Goal: Information Seeking & Learning: Learn about a topic

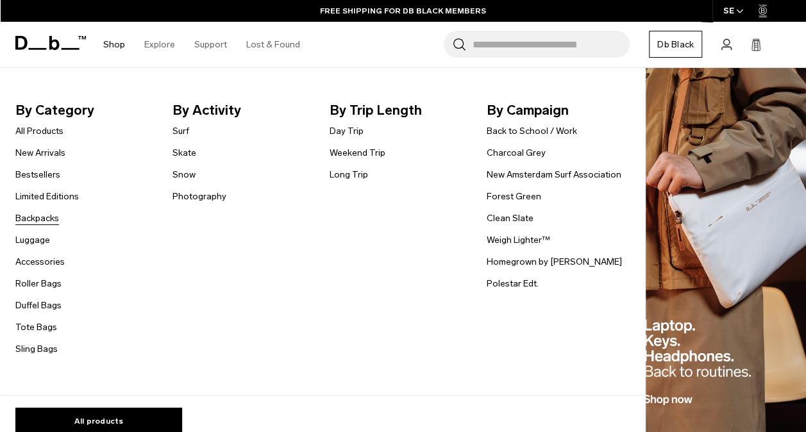
click at [51, 221] on link "Backpacks" at bounding box center [37, 218] width 44 height 13
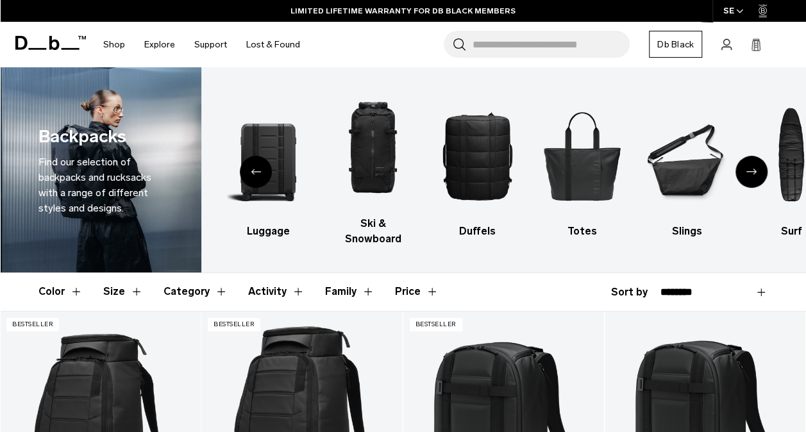
click at [127, 273] on button "Size" at bounding box center [123, 291] width 40 height 37
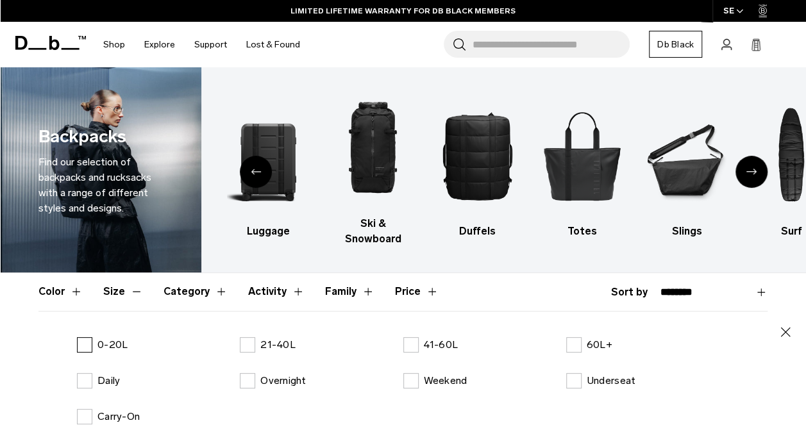
click at [85, 337] on label "0-20L" at bounding box center [102, 344] width 51 height 15
click at [117, 278] on button "Size" at bounding box center [123, 291] width 40 height 37
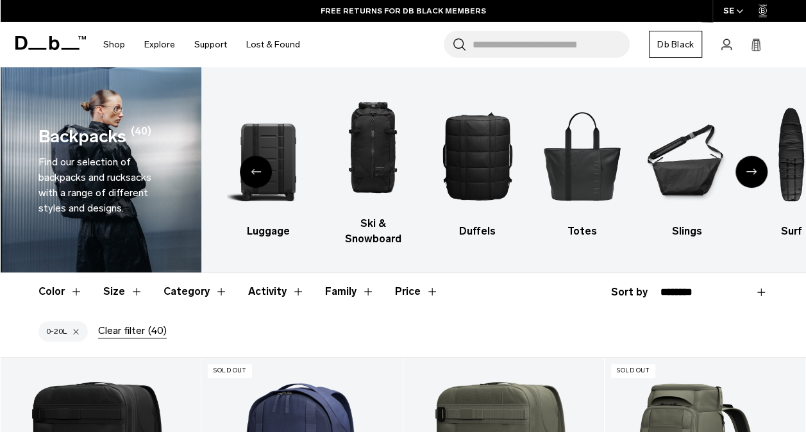
scroll to position [229, 0]
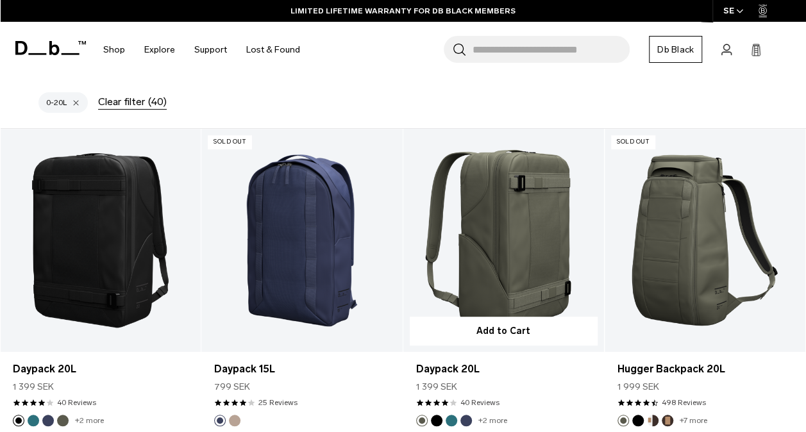
click at [521, 236] on link "Daypack 20L" at bounding box center [503, 240] width 201 height 223
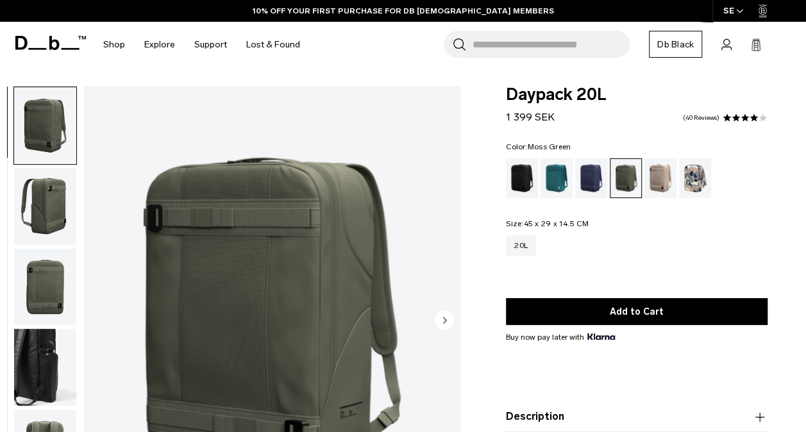
click at [43, 201] on img "button" at bounding box center [45, 206] width 62 height 77
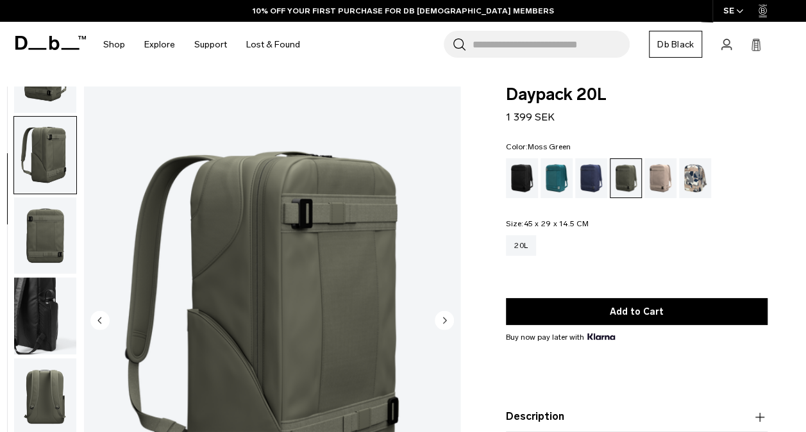
scroll to position [81, 0]
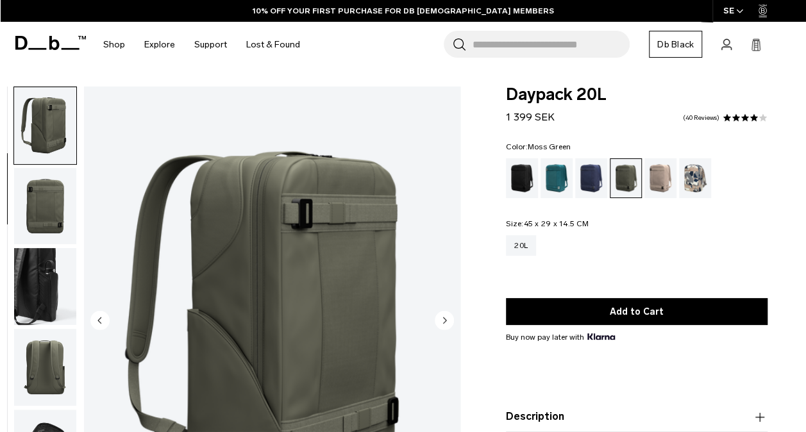
click at [51, 229] on img "button" at bounding box center [45, 206] width 62 height 77
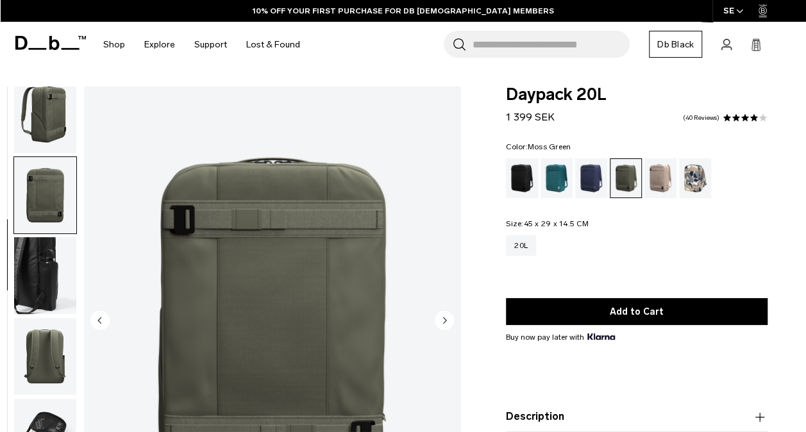
click at [45, 262] on img "button" at bounding box center [45, 275] width 62 height 77
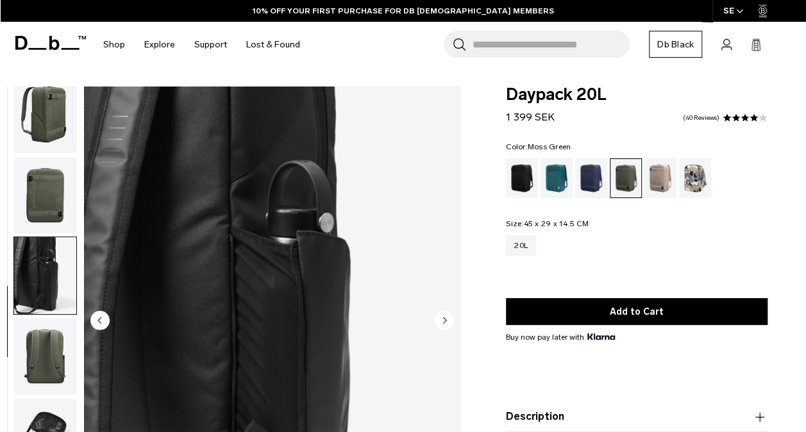
click at [52, 349] on img "button" at bounding box center [45, 356] width 62 height 77
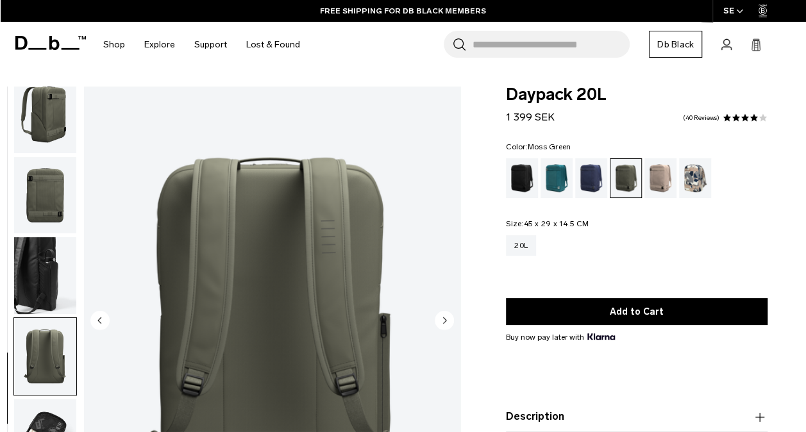
click at [60, 408] on img "button" at bounding box center [45, 437] width 62 height 77
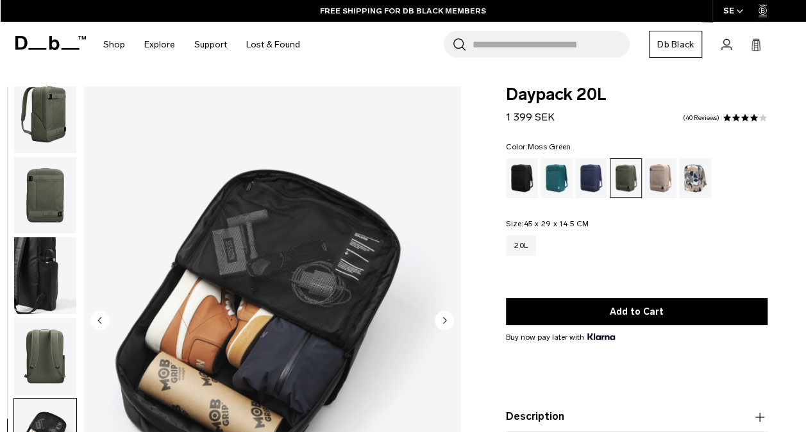
click at [38, 351] on img "button" at bounding box center [45, 356] width 62 height 77
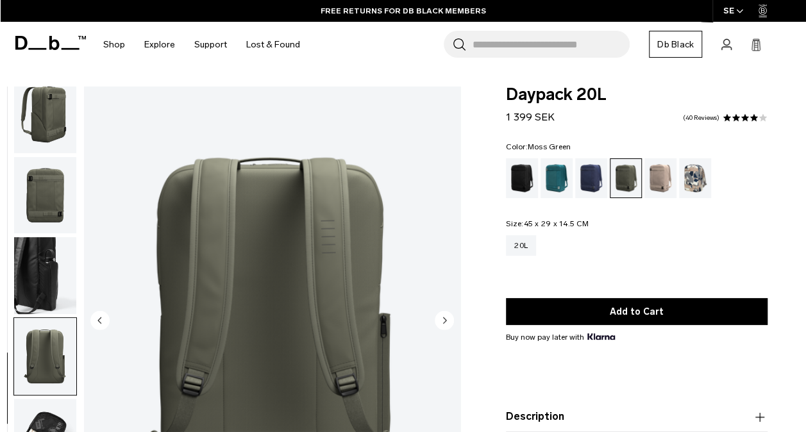
click at [48, 285] on img "button" at bounding box center [45, 275] width 62 height 77
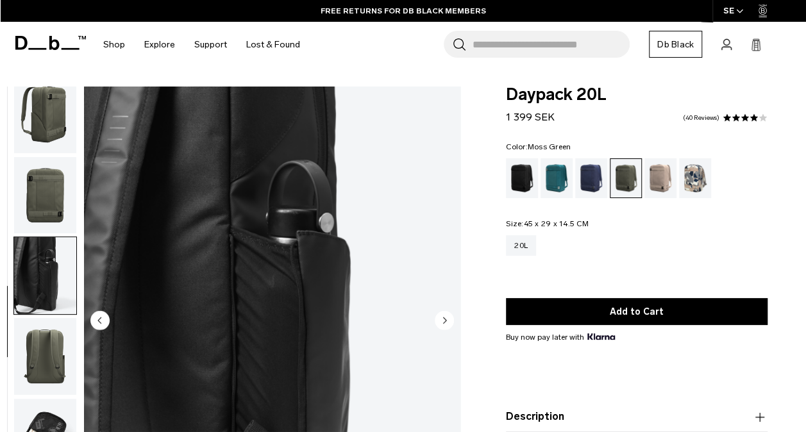
click at [50, 212] on img "button" at bounding box center [45, 195] width 62 height 77
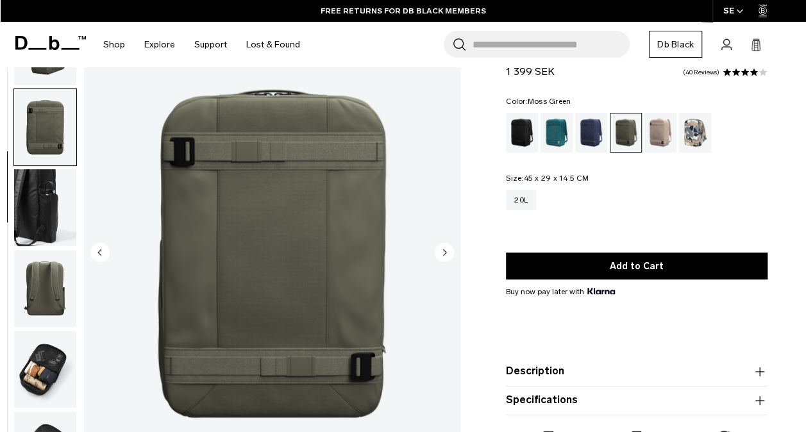
scroll to position [64, 0]
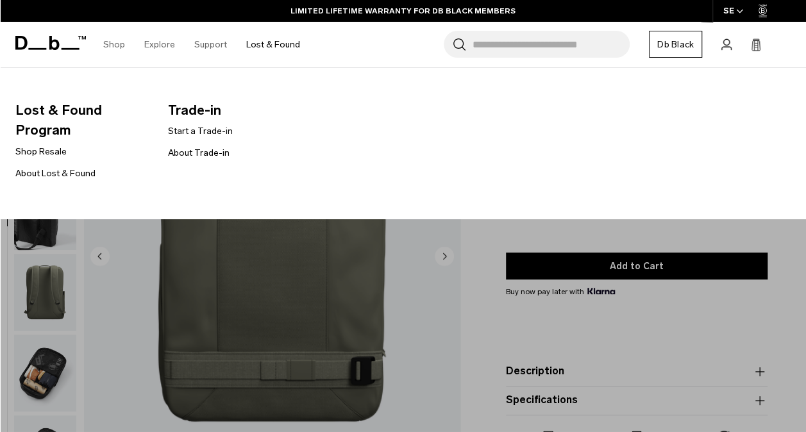
click at [272, 37] on link "Lost & Found" at bounding box center [273, 45] width 54 height 46
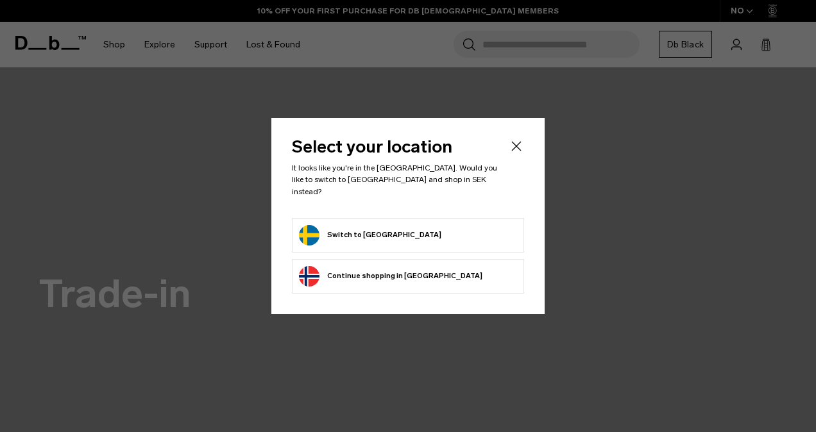
click at [354, 225] on button "Switch to Sweden" at bounding box center [370, 235] width 142 height 21
